Goal: Task Accomplishment & Management: Manage account settings

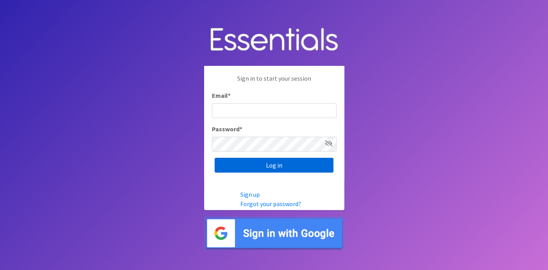
type input "deb@villagediaperbank.org"
click at [263, 168] on input "Log in" at bounding box center [274, 165] width 119 height 15
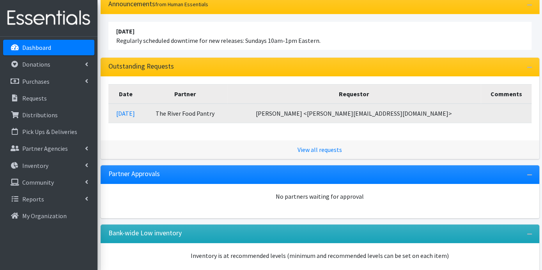
scroll to position [123, 0]
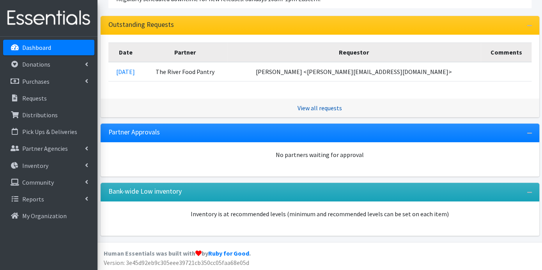
click at [322, 105] on link "View all requests" at bounding box center [319, 108] width 44 height 8
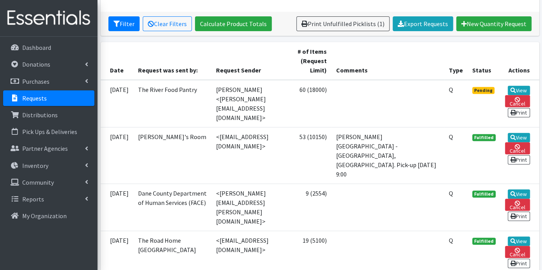
scroll to position [43, 0]
